Goal: Information Seeking & Learning: Find contact information

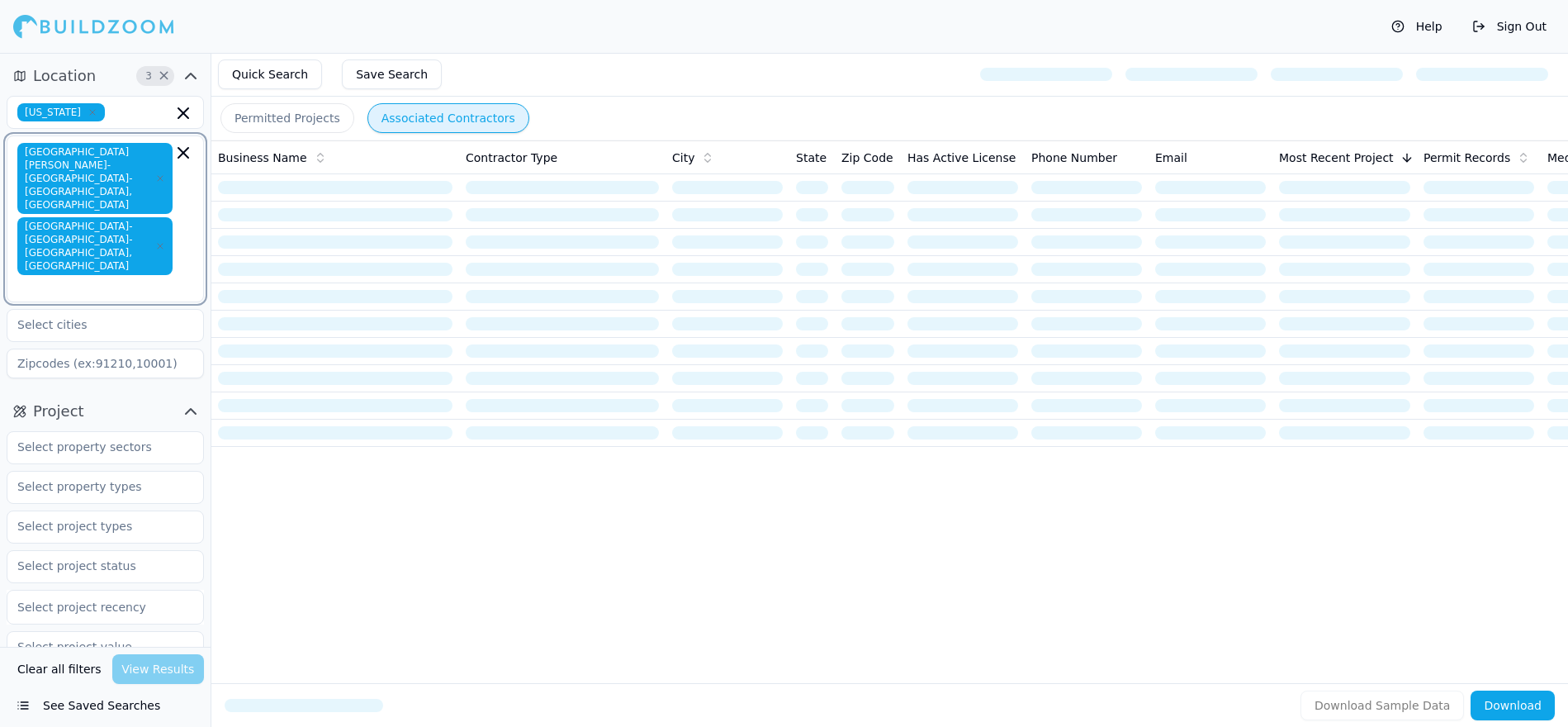
click at [188, 157] on icon "button" at bounding box center [183, 153] width 10 height 10
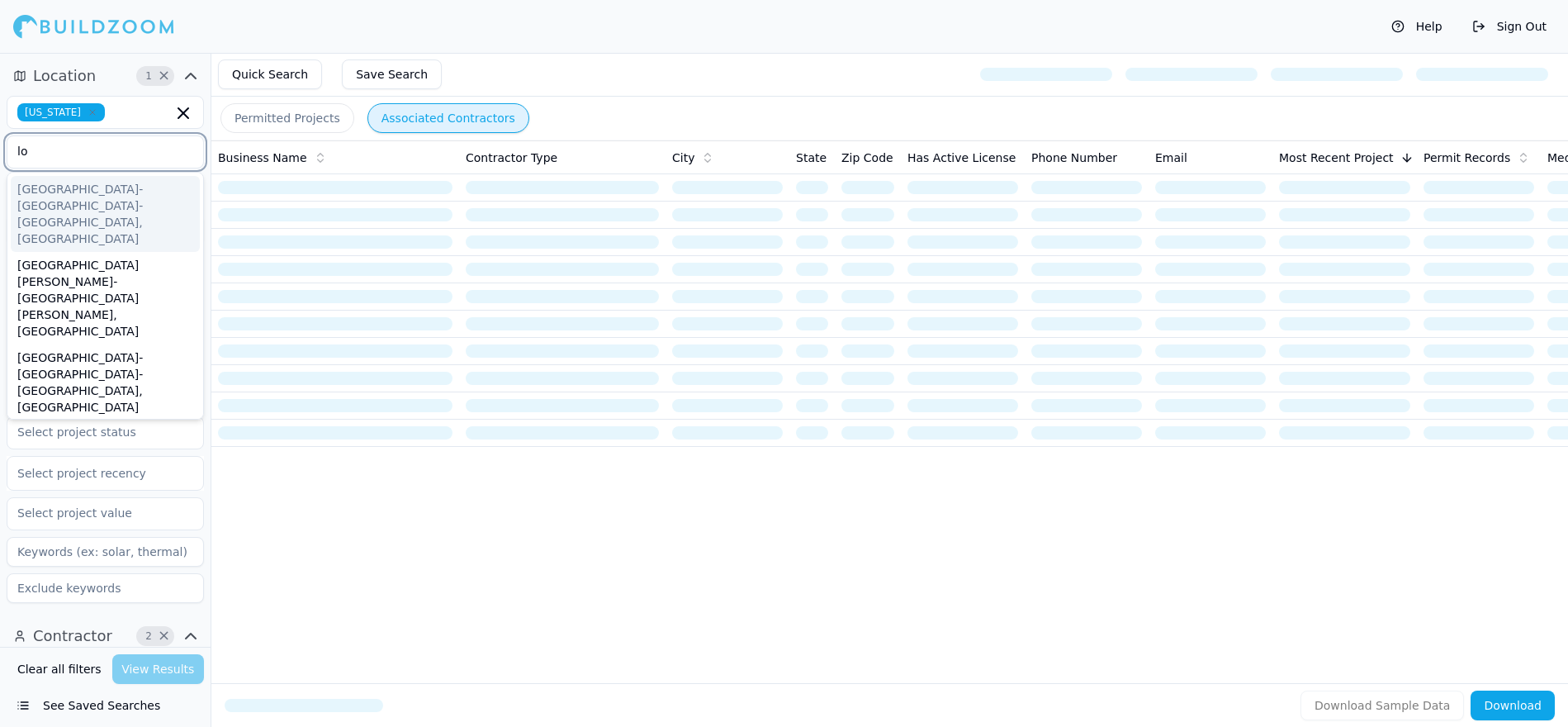
type input "los"
click at [88, 177] on div "Los Angeles-Long Beach-Anaheim, CA" at bounding box center [105, 213] width 189 height 76
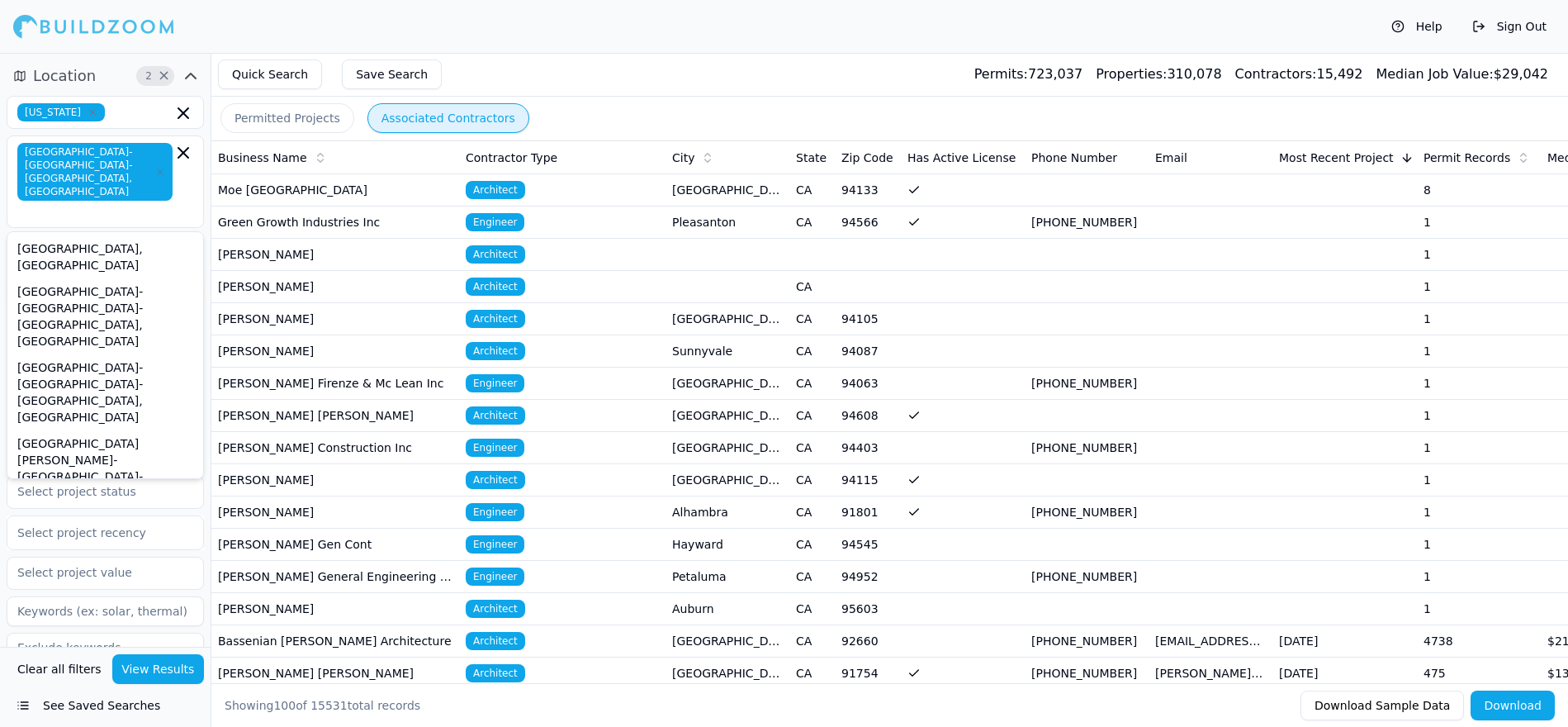
click at [159, 633] on input at bounding box center [105, 648] width 198 height 30
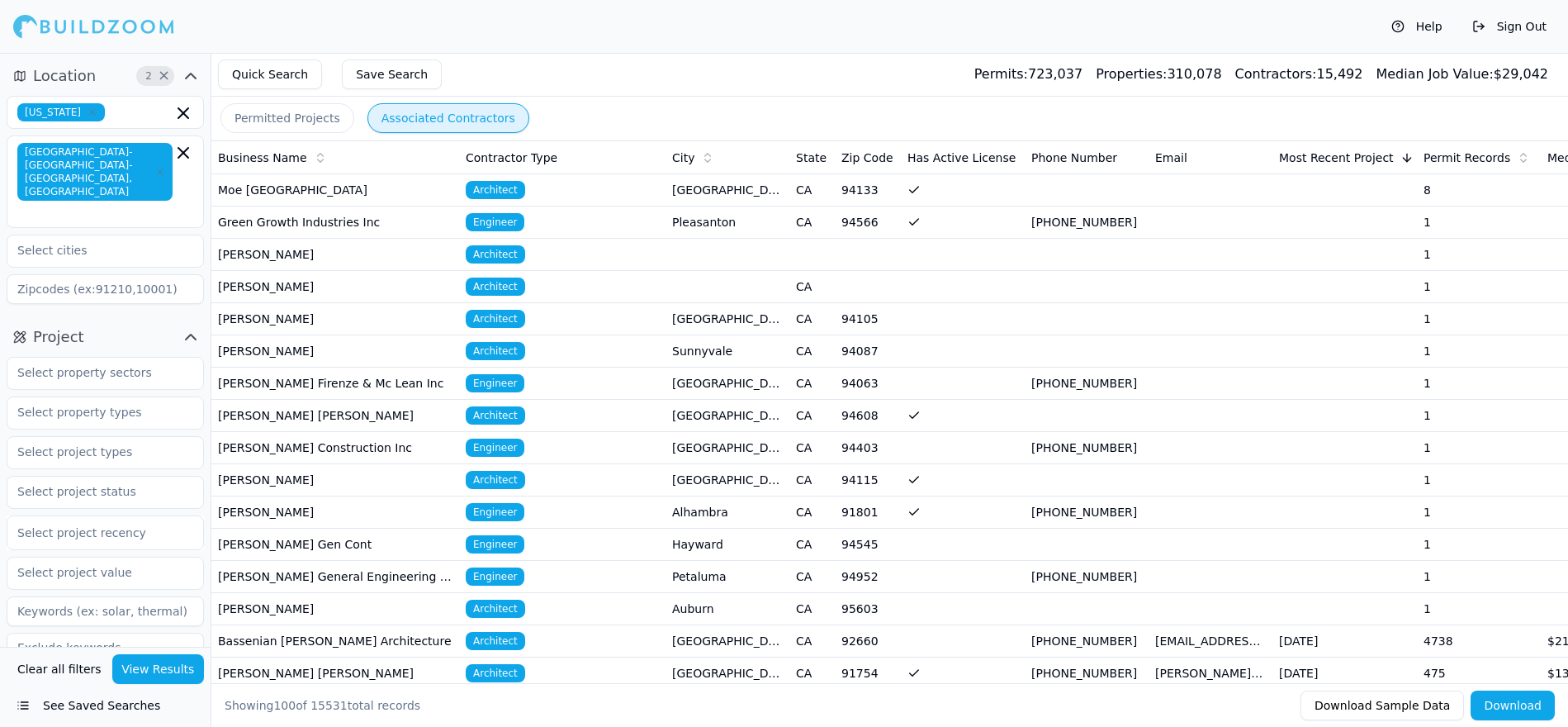
click at [153, 323] on button "Project" at bounding box center [105, 337] width 198 height 27
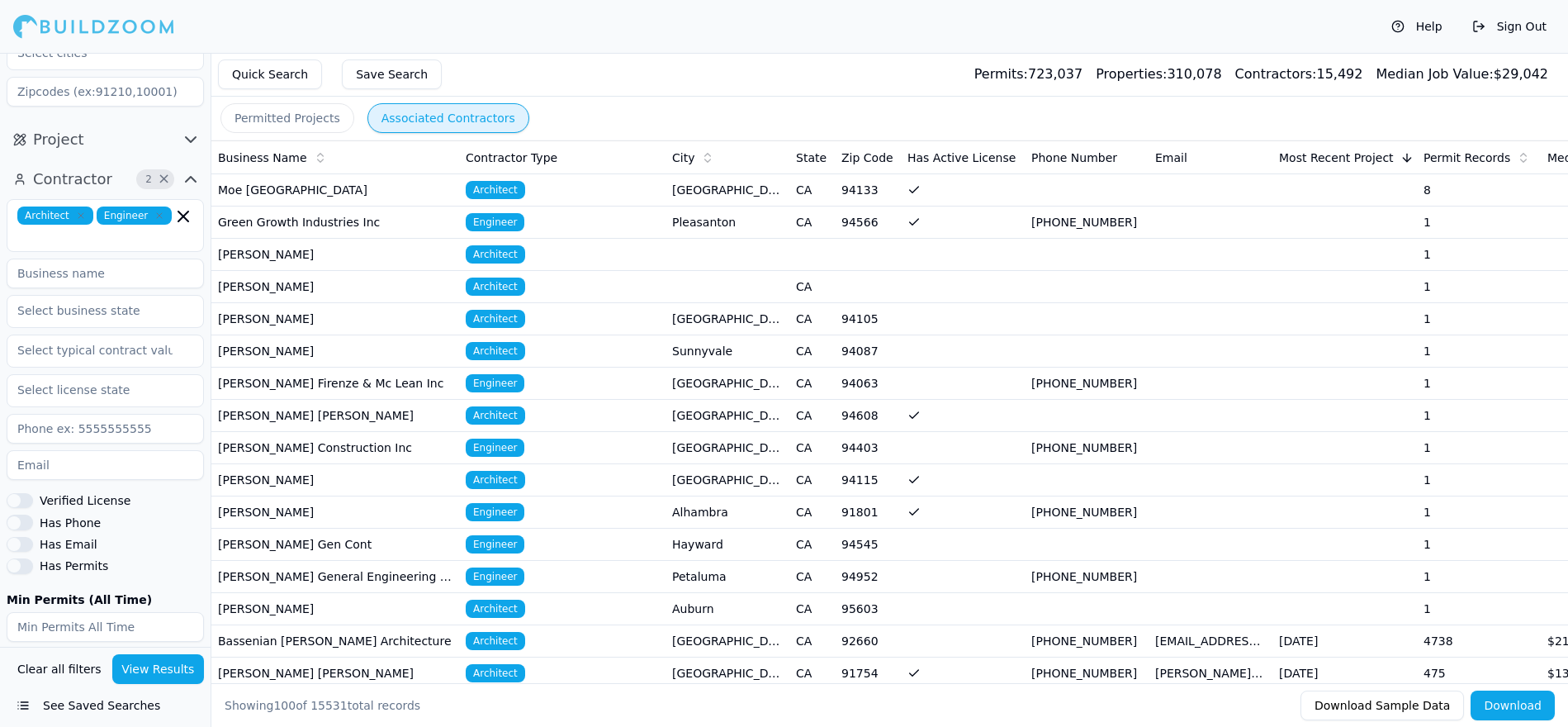
scroll to position [198, 0]
click at [26, 514] on button "Has Phone" at bounding box center [20, 521] width 27 height 15
click at [96, 420] on div "Architect Engineer Verified License Has Phone Has Email Has Permits Min Permits…" at bounding box center [105, 461] width 198 height 525
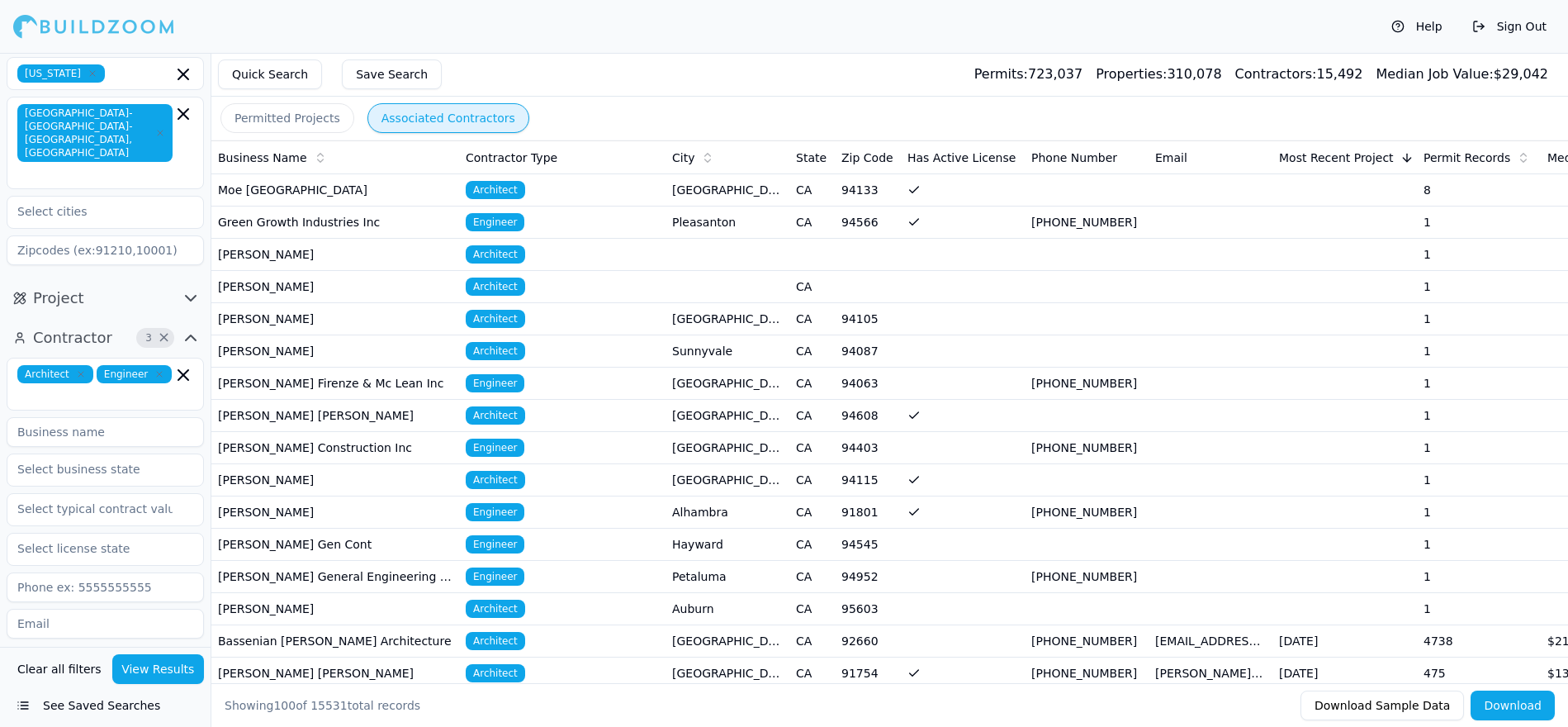
scroll to position [37, 0]
click at [94, 389] on input "text" at bounding box center [97, 398] width 152 height 17
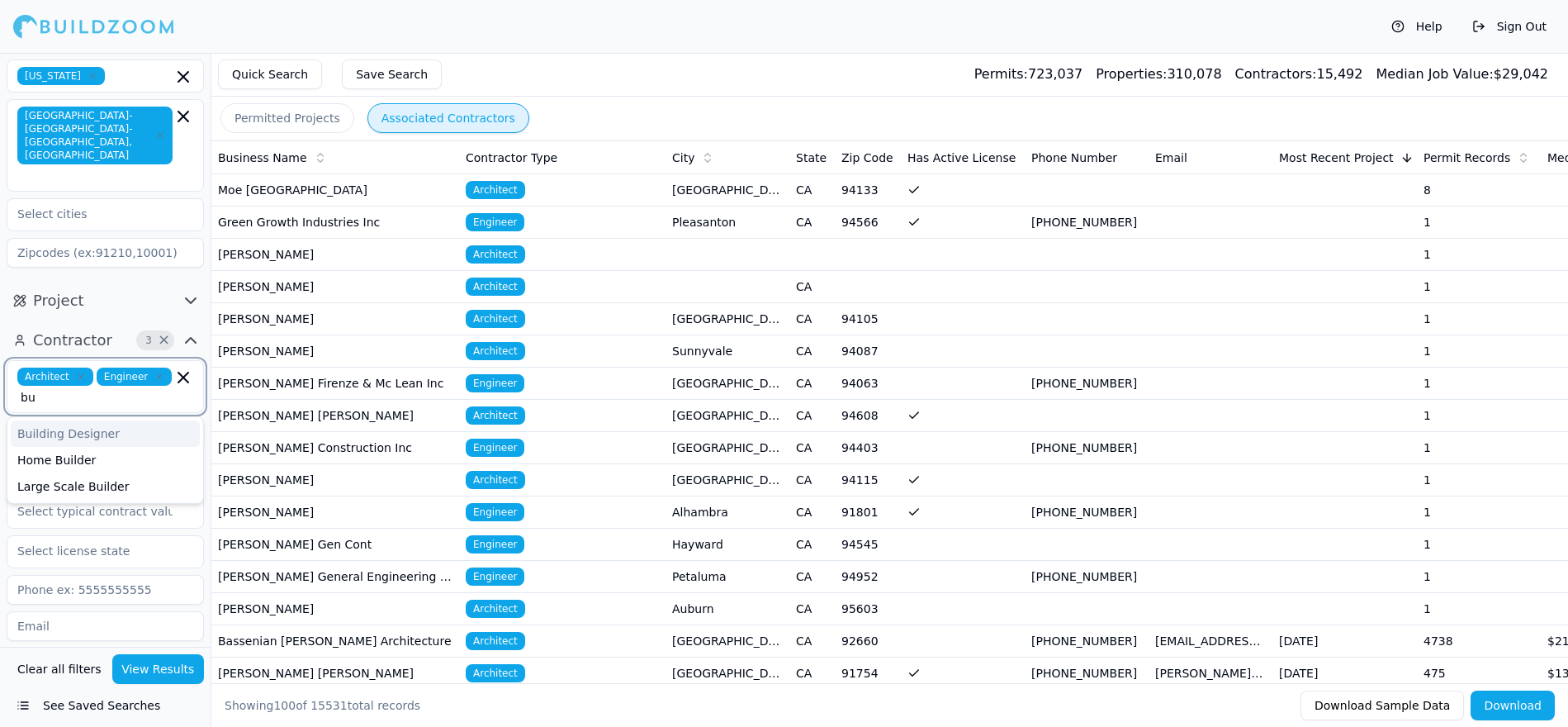
type input "bui"
click at [131, 447] on div "Home Builder" at bounding box center [105, 460] width 189 height 27
click at [171, 662] on button "View Results" at bounding box center [158, 669] width 93 height 30
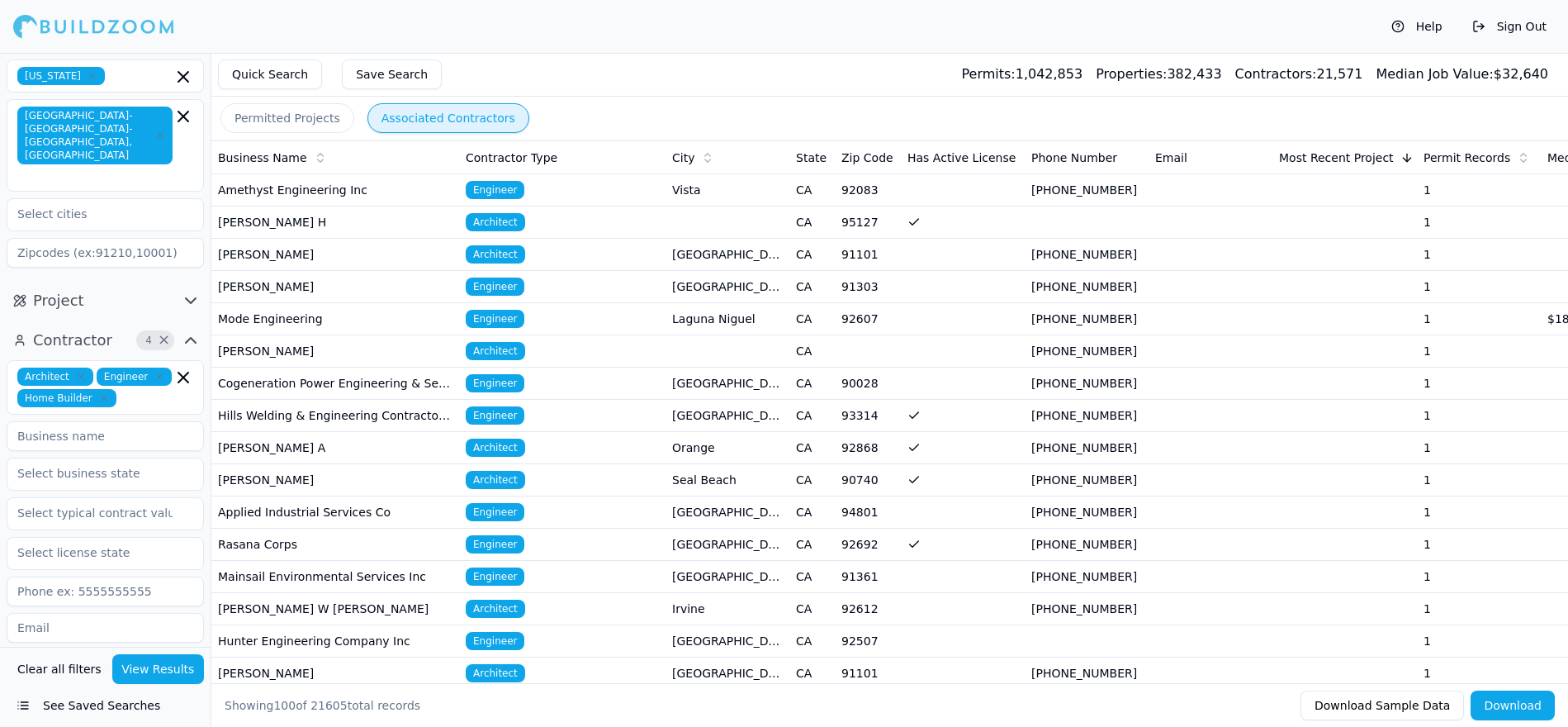
click at [1255, 426] on td at bounding box center [1210, 416] width 124 height 33
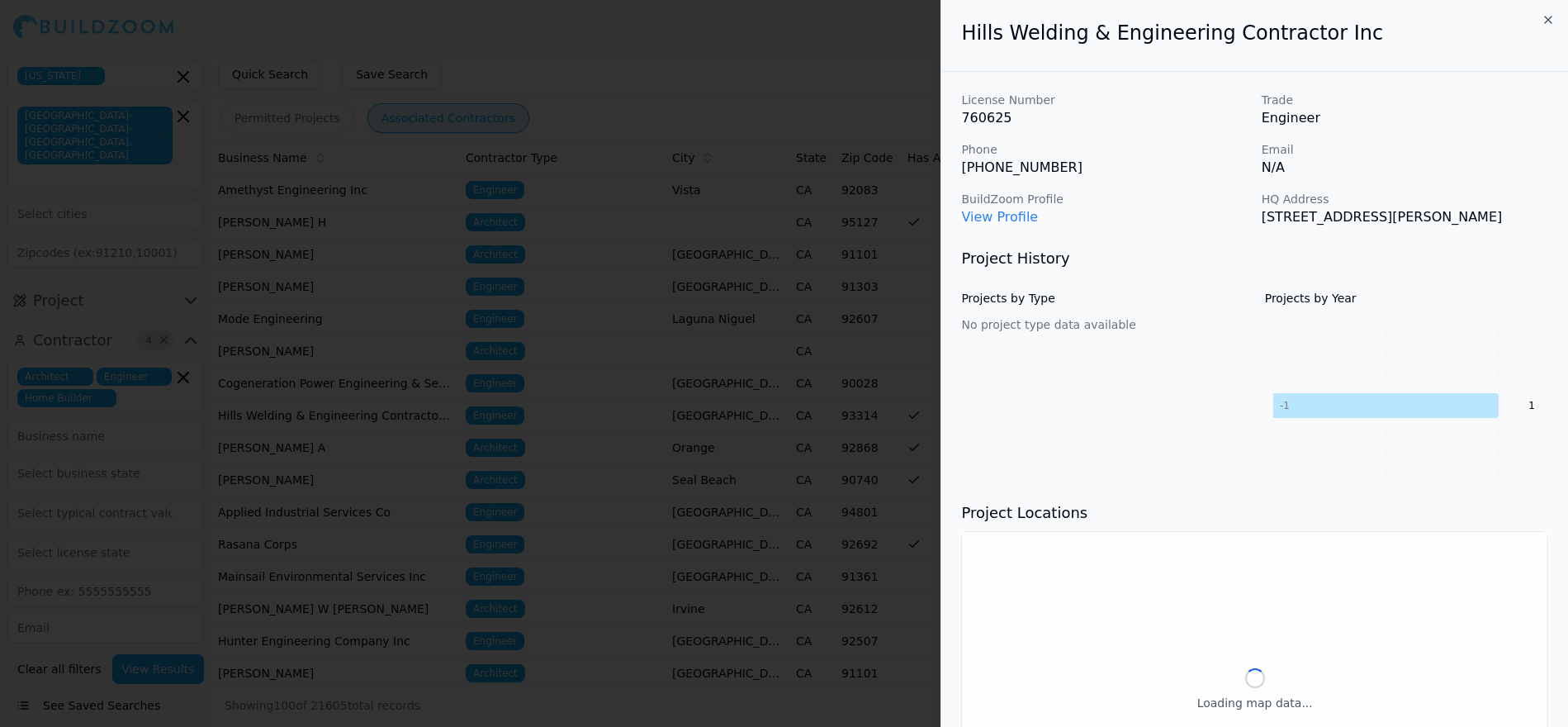
click at [887, 451] on div at bounding box center [784, 364] width 1568 height 727
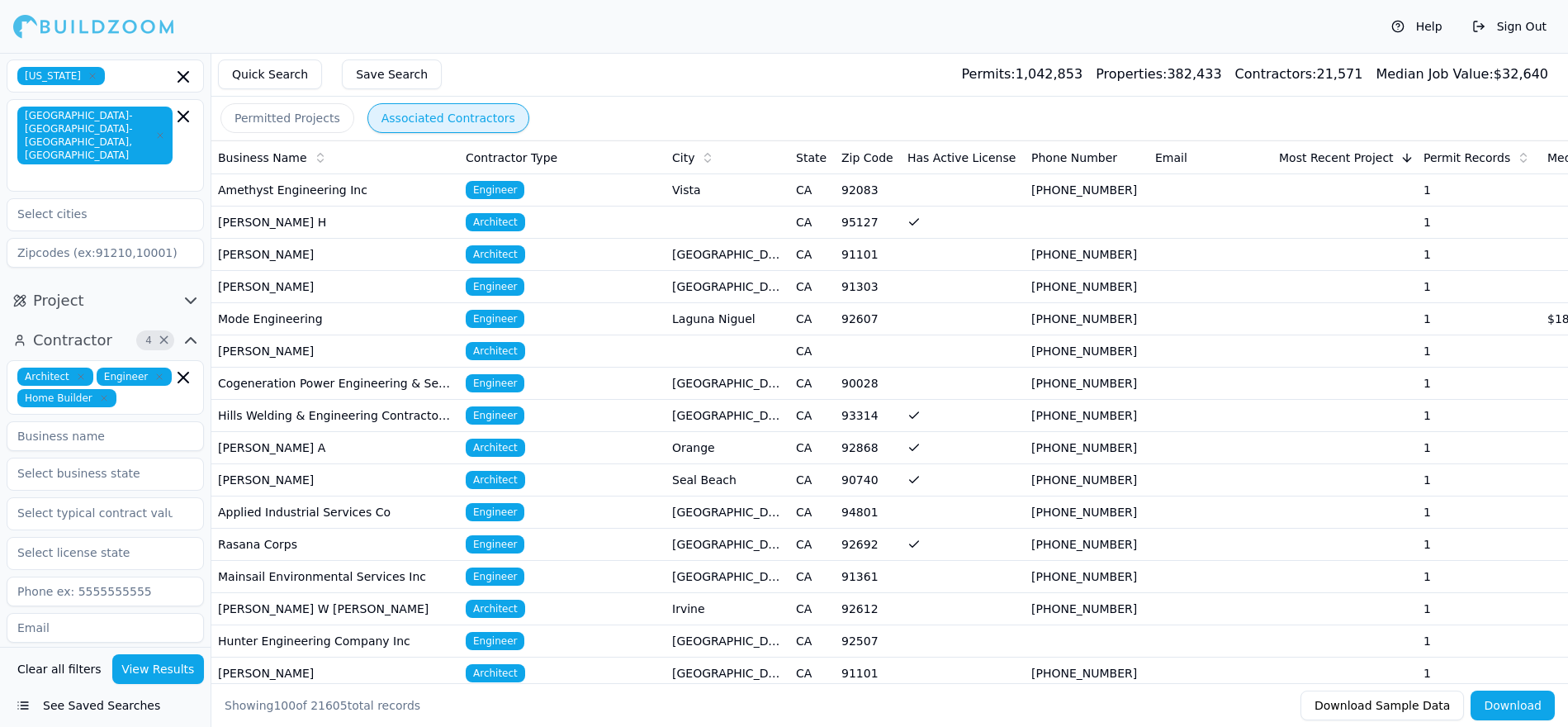
click at [326, 445] on td "Sarkis Milad A" at bounding box center [335, 448] width 248 height 33
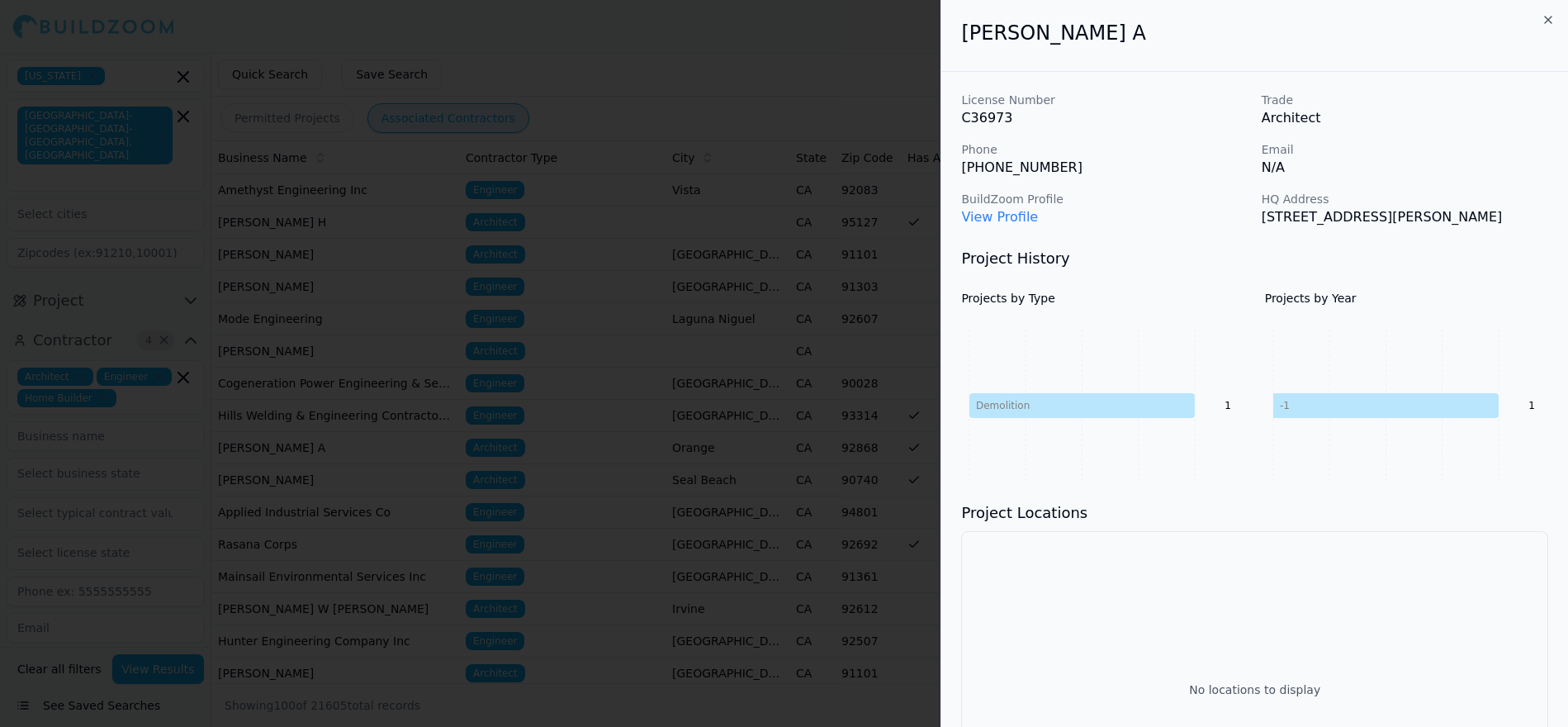
click at [654, 539] on div at bounding box center [784, 364] width 1568 height 727
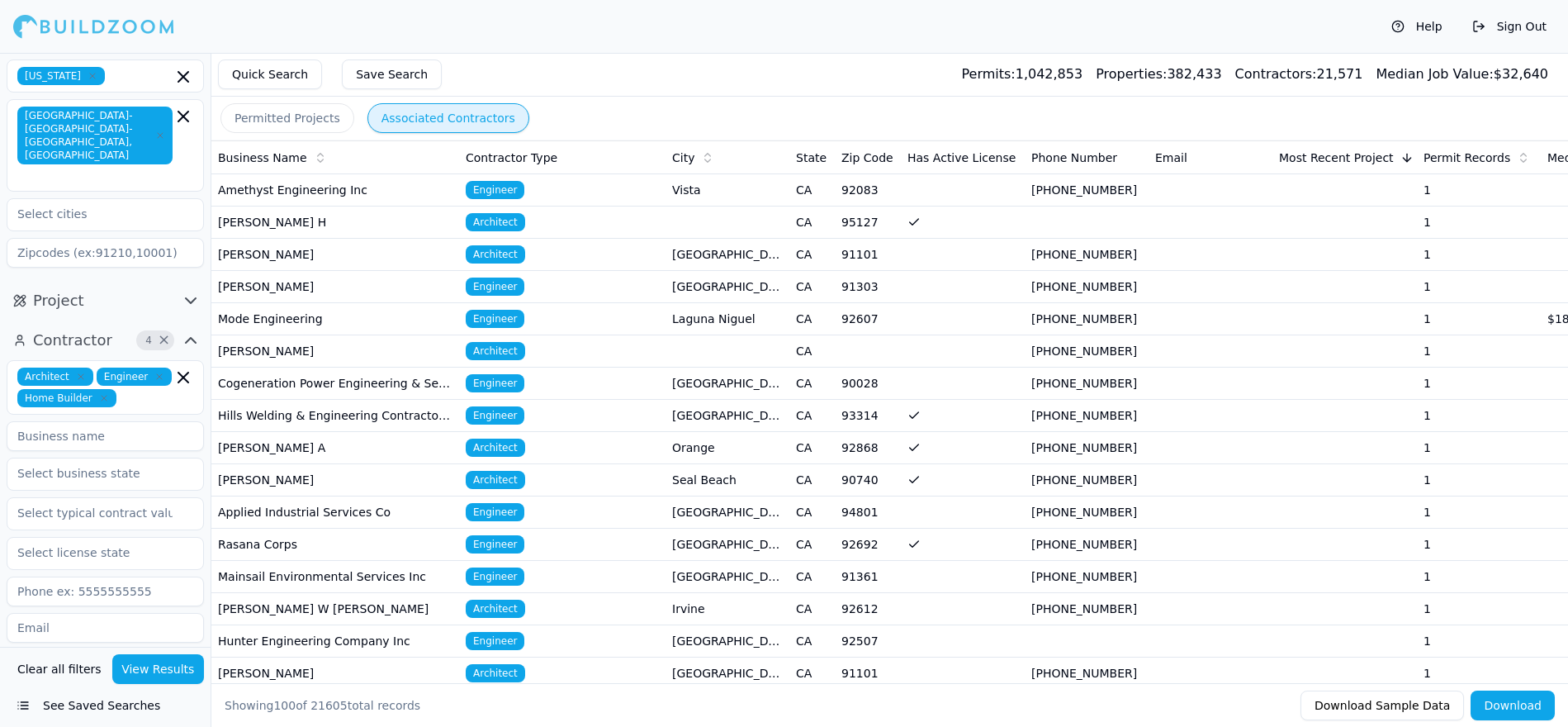
click at [1150, 444] on td at bounding box center [1210, 448] width 124 height 33
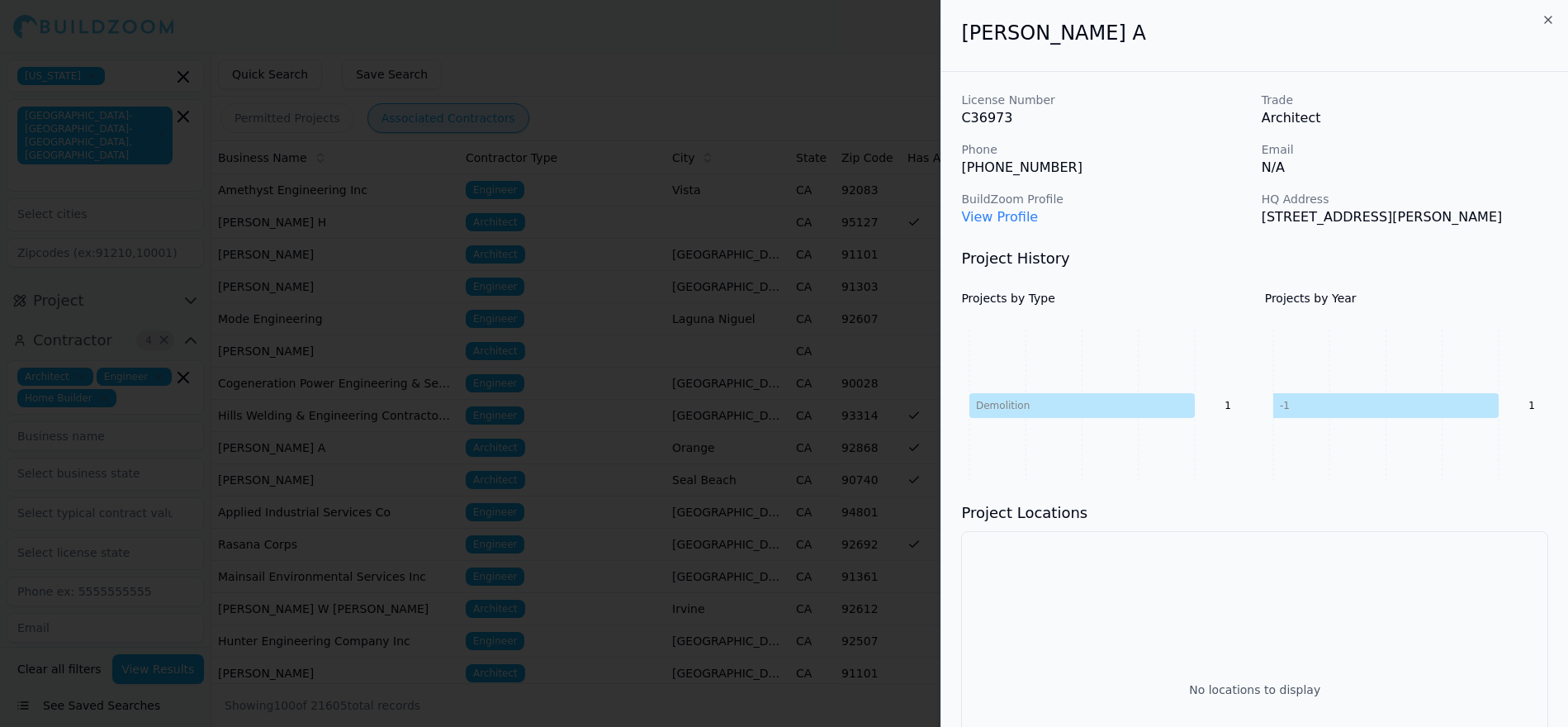
click at [842, 390] on div at bounding box center [784, 364] width 1568 height 727
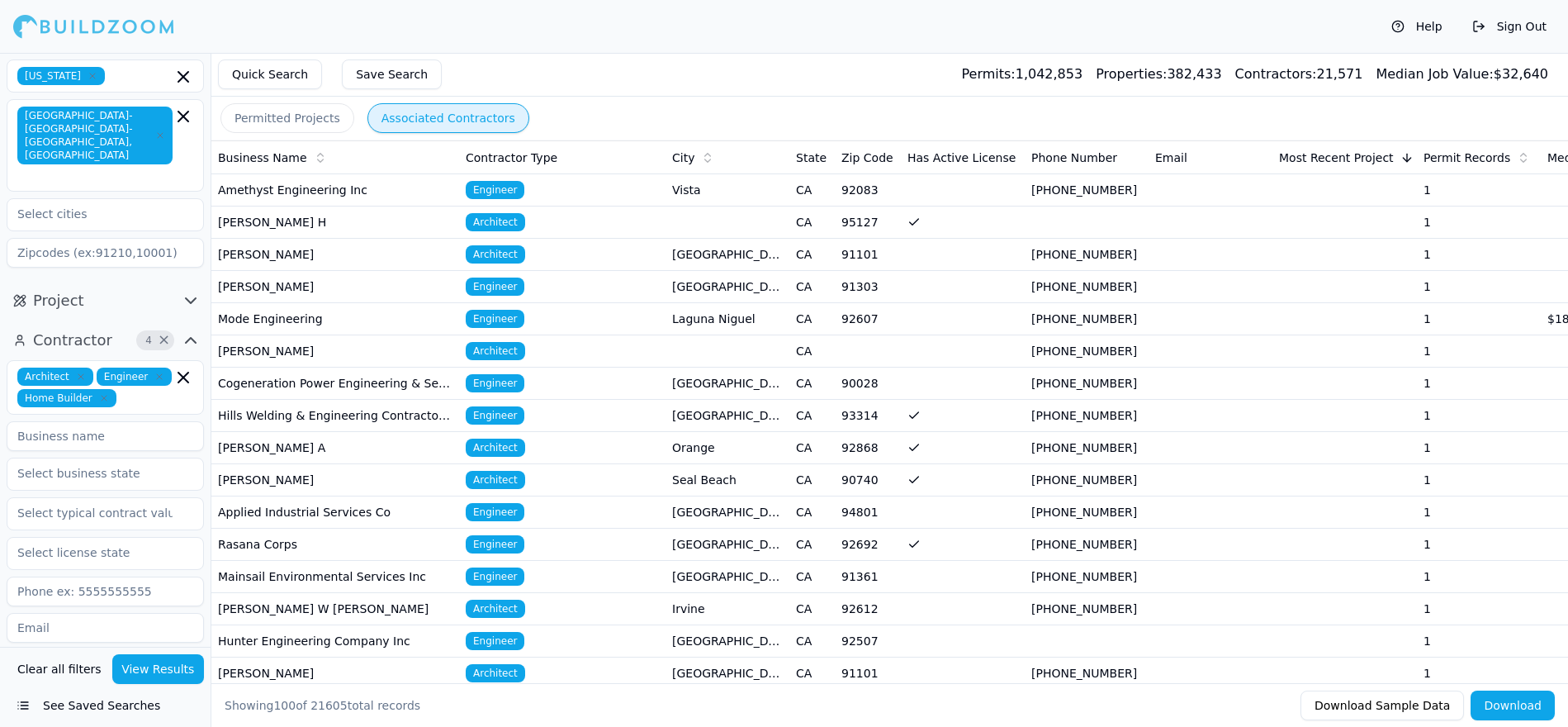
click at [1127, 445] on td "(818) 389-5000" at bounding box center [1086, 448] width 124 height 33
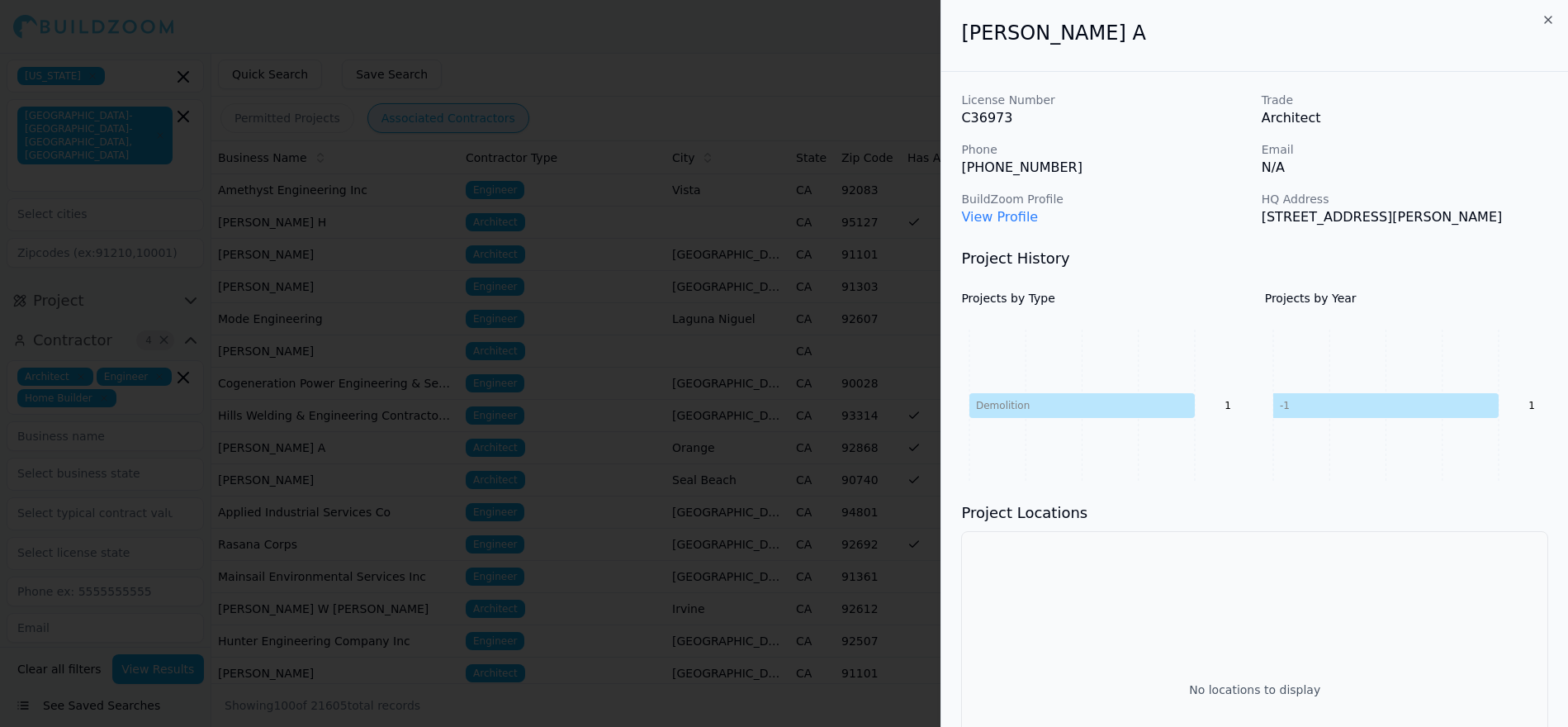
click at [818, 63] on div at bounding box center [784, 364] width 1568 height 727
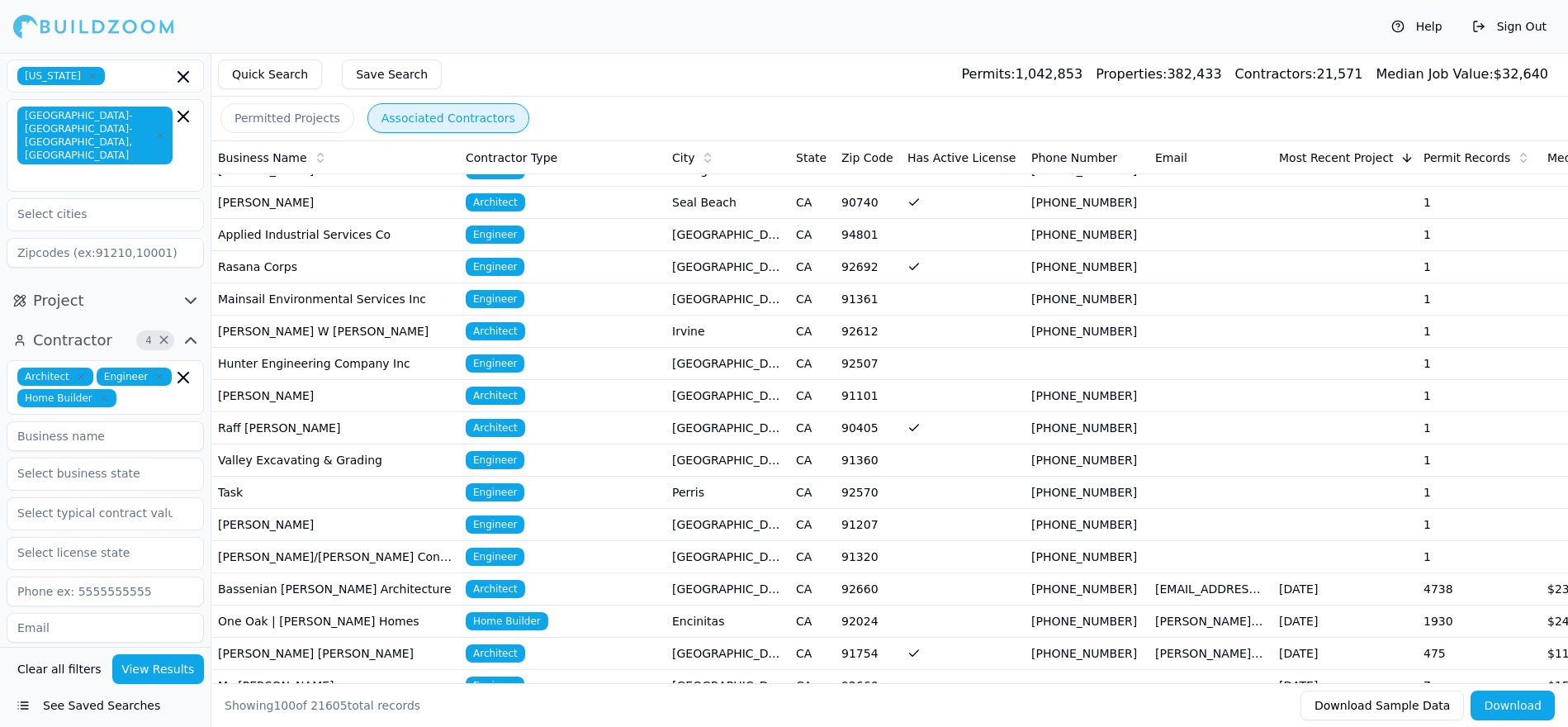
scroll to position [296, 0]
